Goal: Navigation & Orientation: Find specific page/section

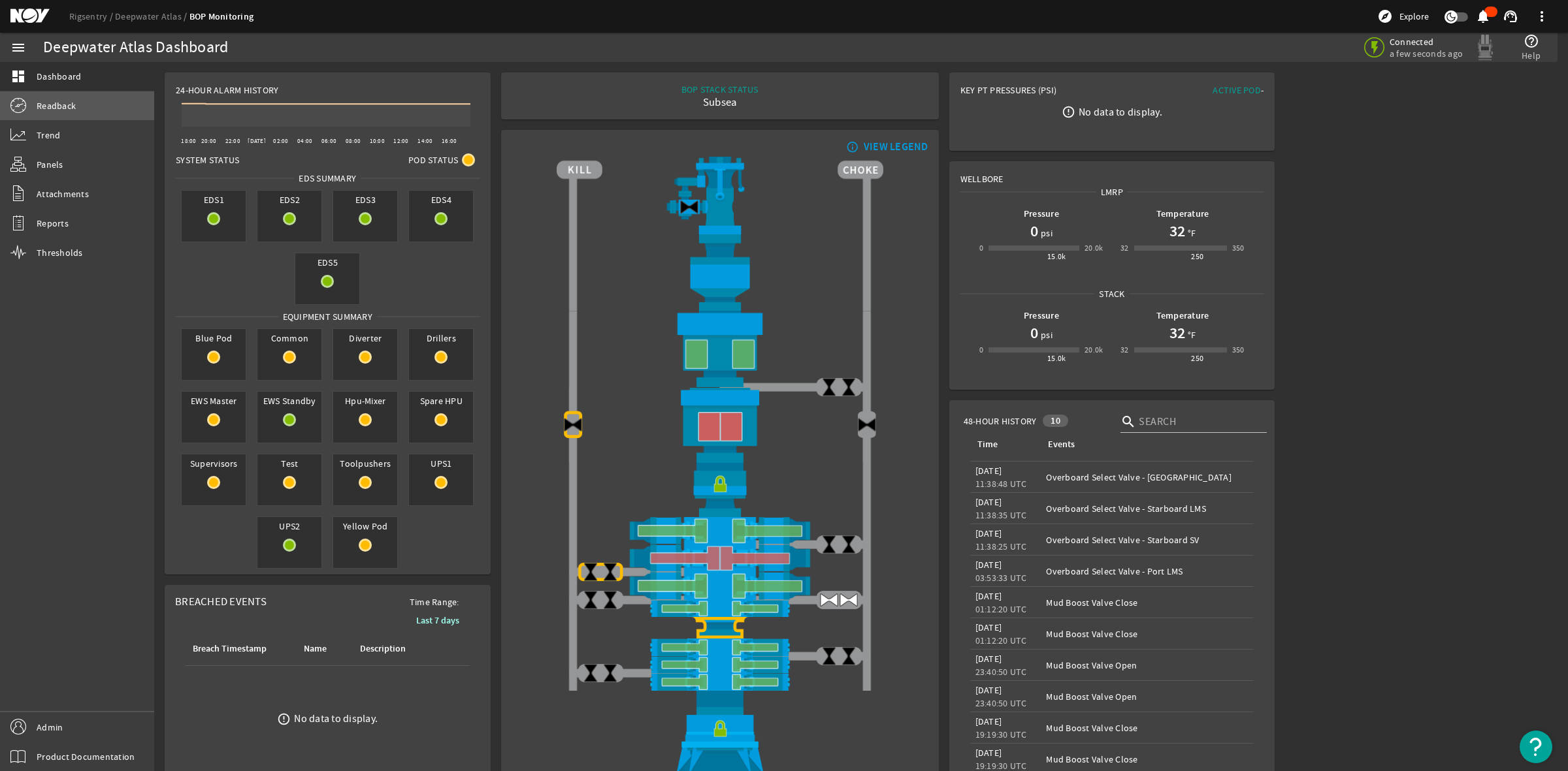
click at [63, 112] on span "Readback" at bounding box center [56, 106] width 39 height 13
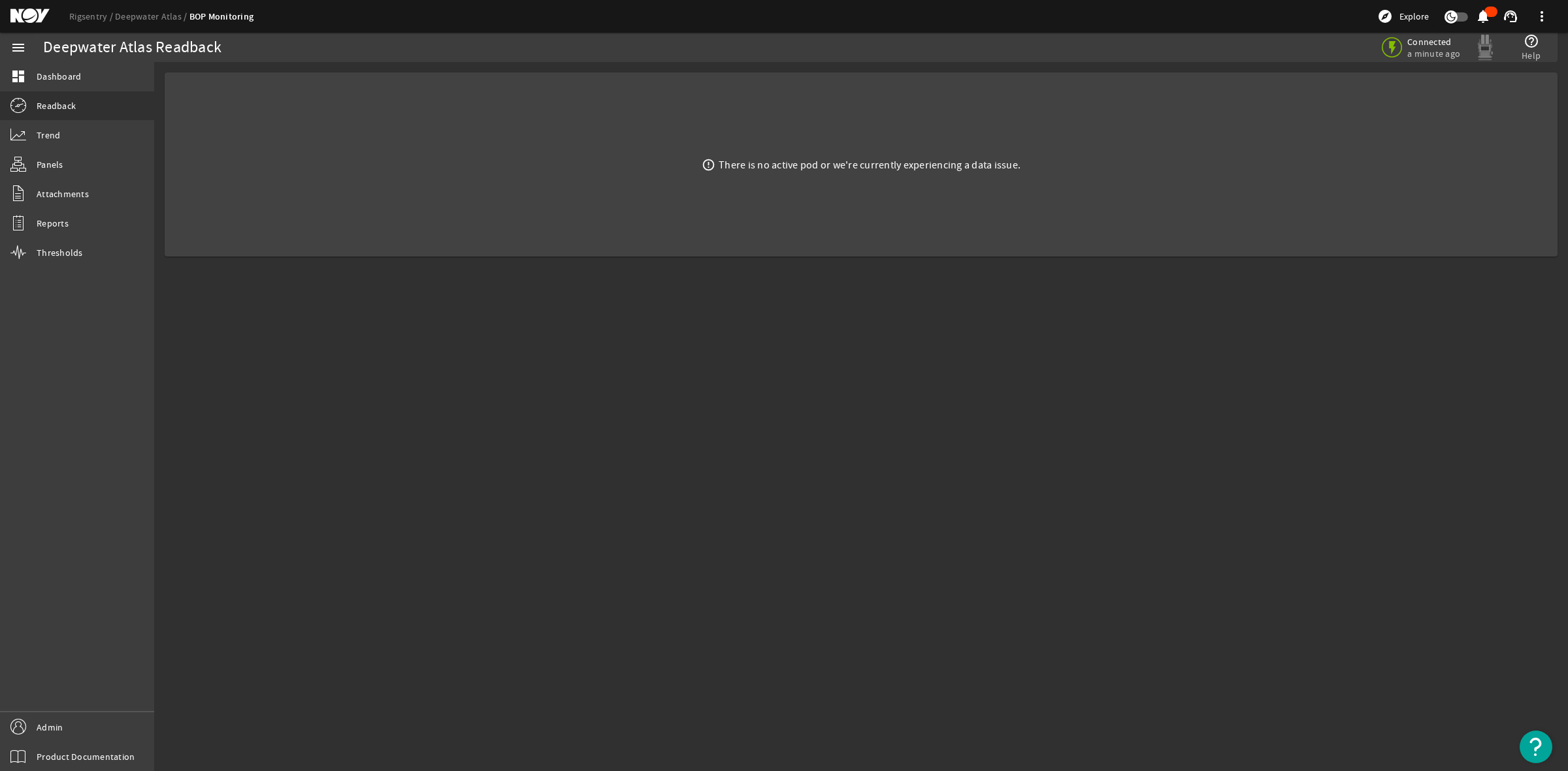
click at [29, 20] on mat-icon at bounding box center [40, 17] width 59 height 16
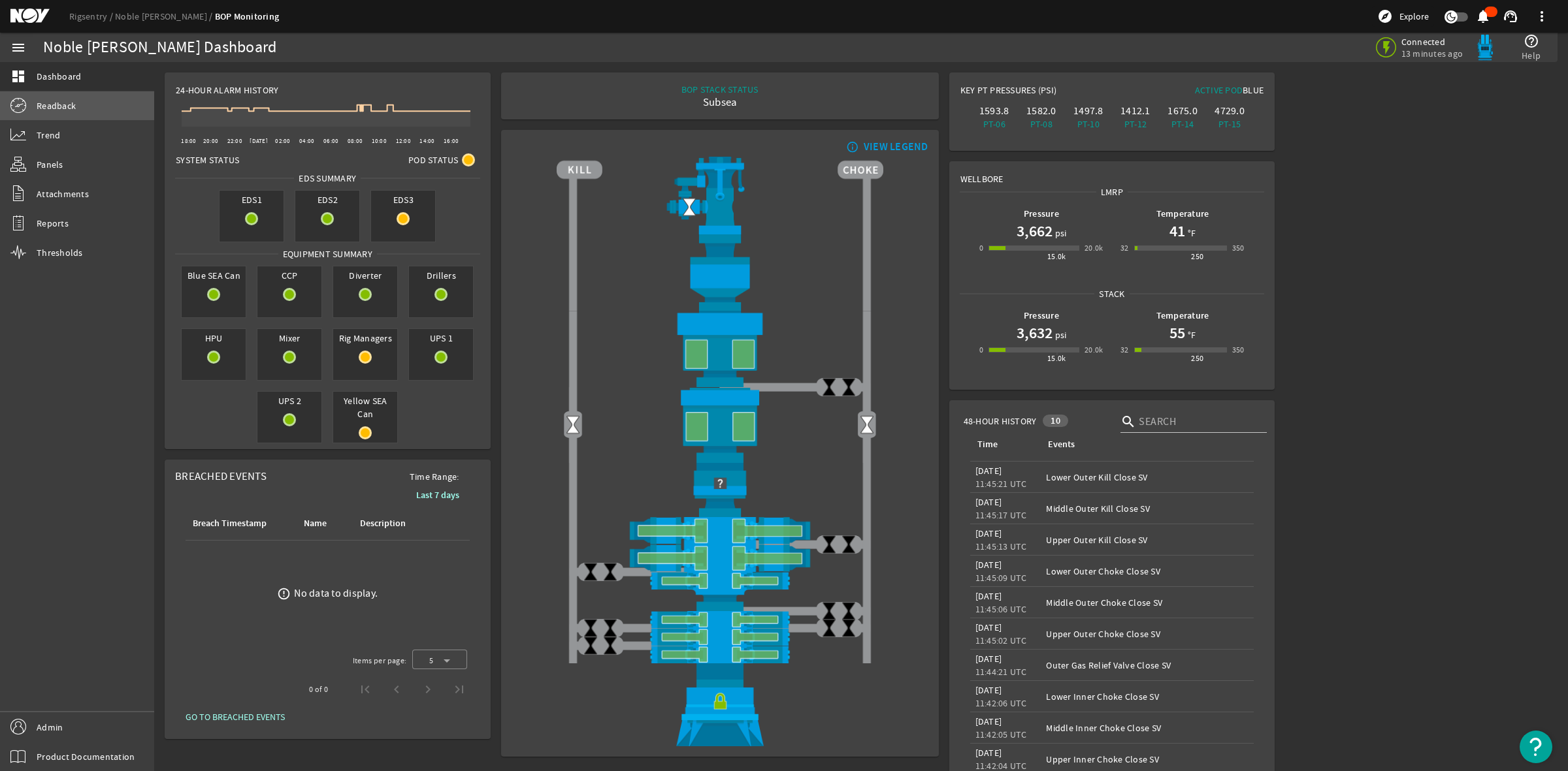
click at [59, 111] on span "Readback" at bounding box center [56, 106] width 39 height 13
